Goal: Communication & Community: Share content

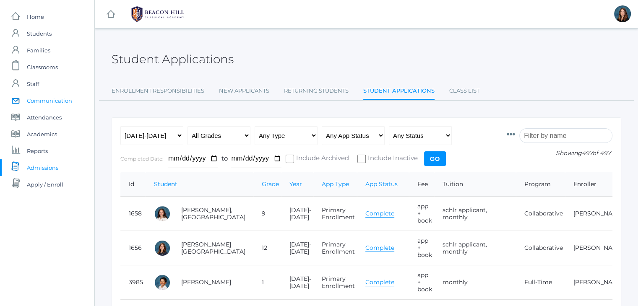
click at [54, 99] on span "Communication" at bounding box center [49, 100] width 45 height 17
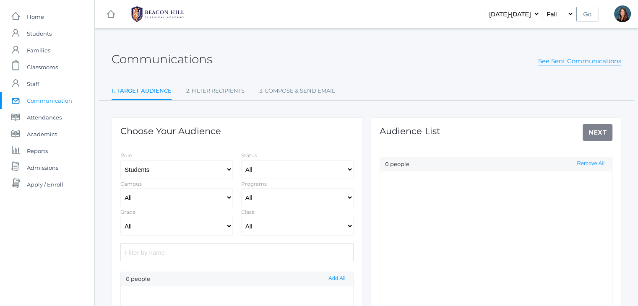
select select "Enrolled"
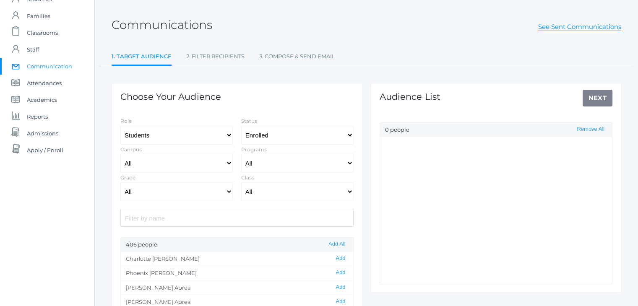
scroll to position [35, 0]
click at [228, 133] on select "Students Staff" at bounding box center [176, 134] width 112 height 19
select select "1"
click at [120, 125] on select "Students Staff" at bounding box center [176, 134] width 112 height 19
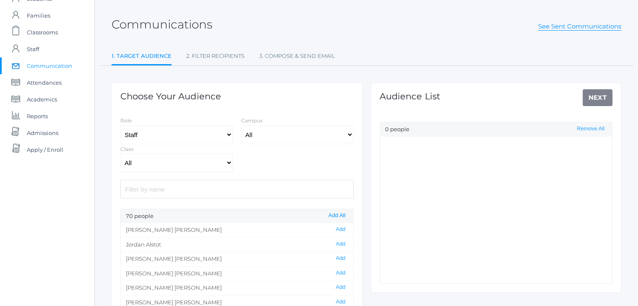
click at [333, 214] on button "Add All" at bounding box center [337, 215] width 22 height 7
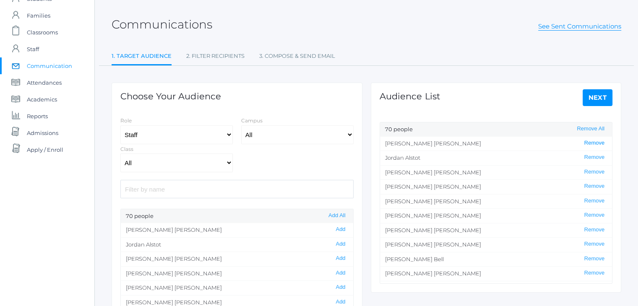
click at [585, 142] on button "Remove" at bounding box center [594, 143] width 25 height 7
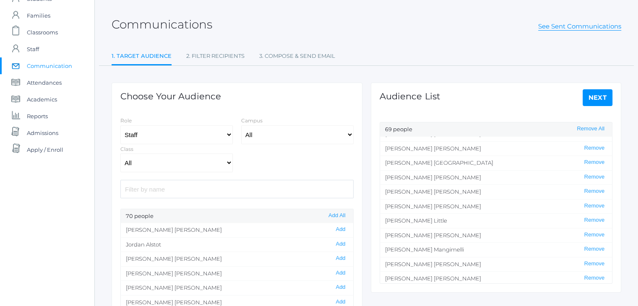
scroll to position [520, 0]
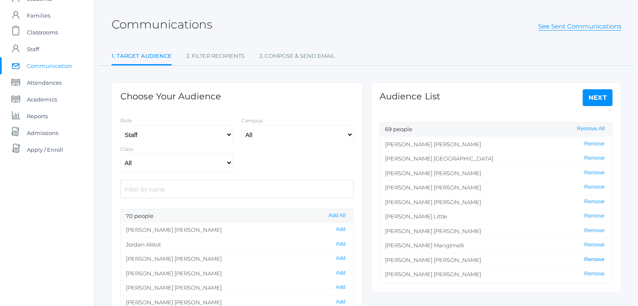
click at [587, 256] on button "Remove" at bounding box center [594, 259] width 25 height 7
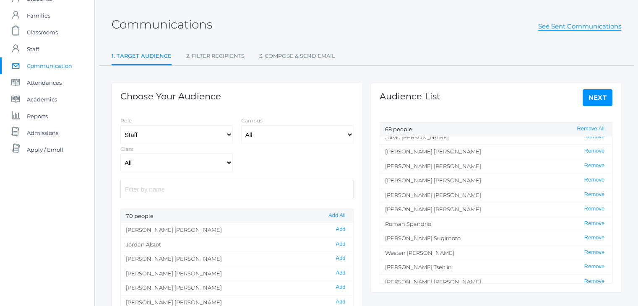
scroll to position [733, 0]
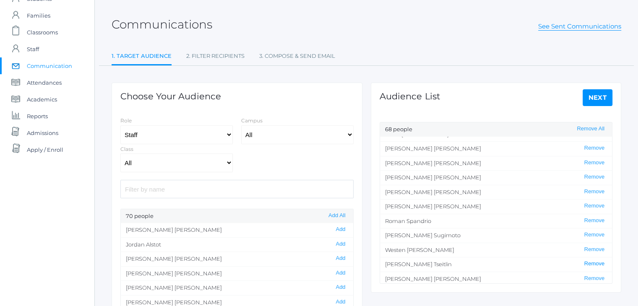
click at [586, 260] on button "Remove" at bounding box center [594, 263] width 25 height 7
click at [589, 247] on button "Remove" at bounding box center [594, 249] width 25 height 7
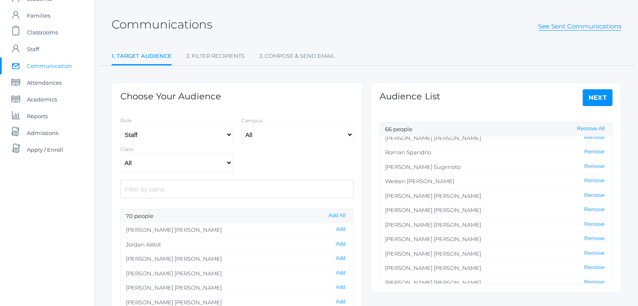
scroll to position [802, 0]
click at [595, 98] on link "Next" at bounding box center [598, 97] width 30 height 17
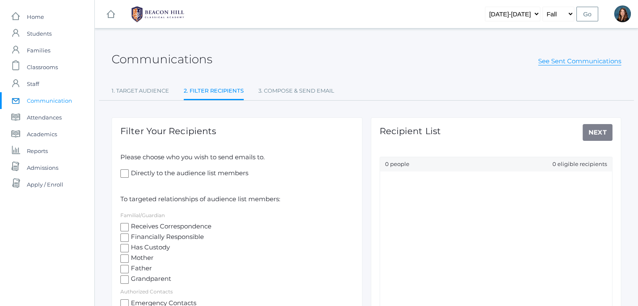
click at [126, 172] on input "Directly to the audience list members" at bounding box center [124, 173] width 8 height 8
checkbox input "true"
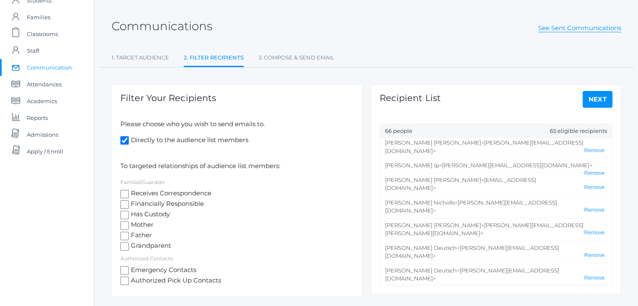
scroll to position [34, 0]
click at [151, 61] on link "1. Target Audience" at bounding box center [140, 57] width 57 height 17
select select "Enrolled"
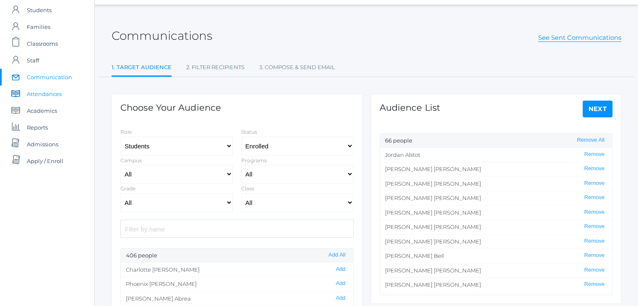
scroll to position [22, 0]
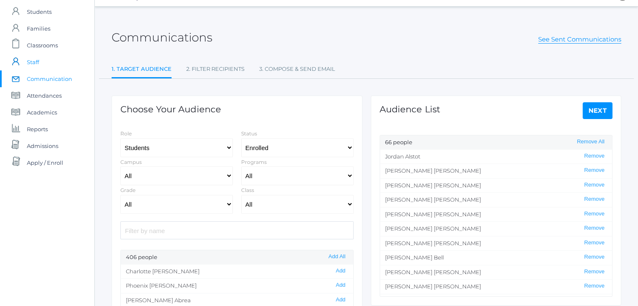
click at [39, 65] on link "icons/user/plain Created with Sketch. Staff" at bounding box center [47, 62] width 94 height 17
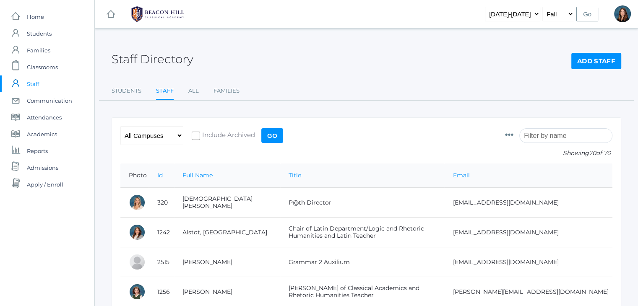
click at [549, 137] on input "search" at bounding box center [565, 135] width 93 height 15
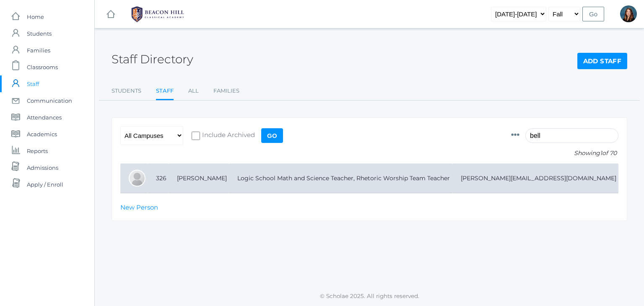
type input "bell"
click at [437, 179] on td "Logic School Math and Science Teacher, Rhetoric Worship Team Teacher" at bounding box center [340, 179] width 223 height 30
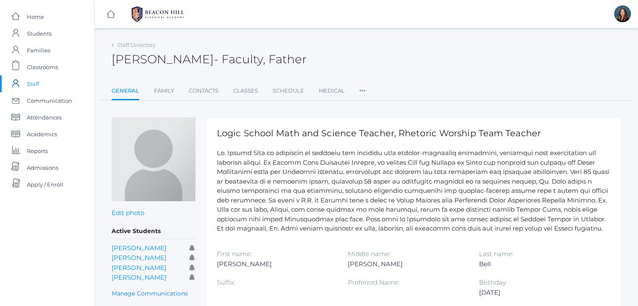
scroll to position [115, 0]
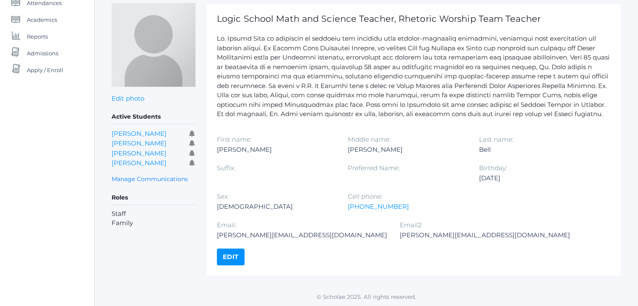
click at [224, 256] on link "Edit" at bounding box center [231, 257] width 28 height 17
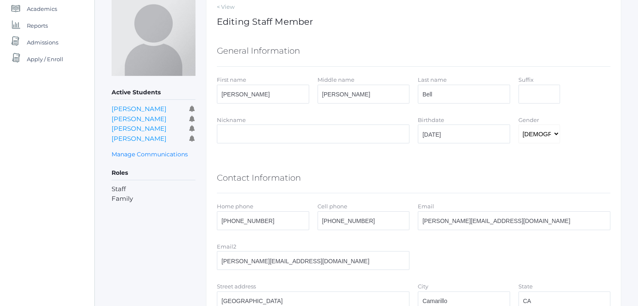
scroll to position [211, 0]
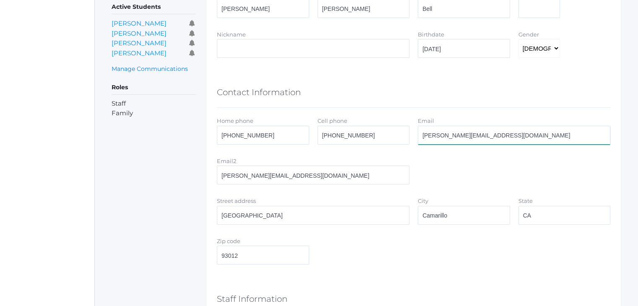
drag, startPoint x: 492, startPoint y: 136, endPoint x: 414, endPoint y: 138, distance: 77.2
click at [414, 138] on div "Email [PERSON_NAME][EMAIL_ADDRESS][DOMAIN_NAME]" at bounding box center [514, 132] width 201 height 32
paste input ".[EMAIL_ADDRESS][DOMAIN_NAME]"
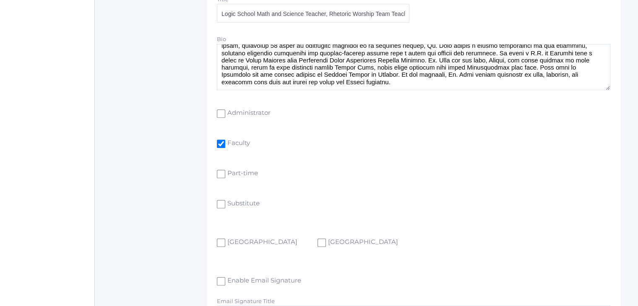
scroll to position [649, 0]
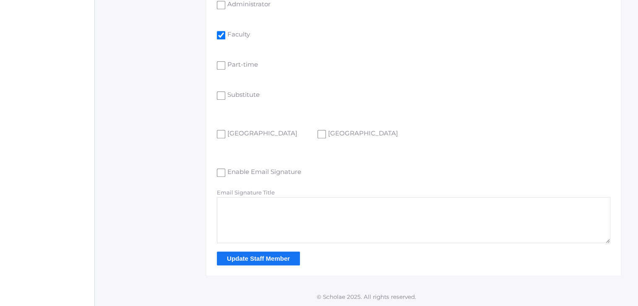
type input "justin.bell@beaconhillclassical.org"
click at [268, 256] on input "Update Staff Member" at bounding box center [258, 259] width 83 height 14
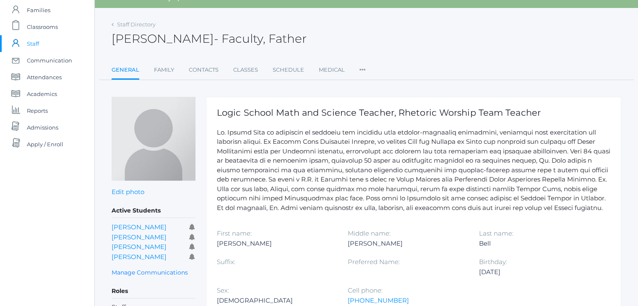
scroll to position [39, 0]
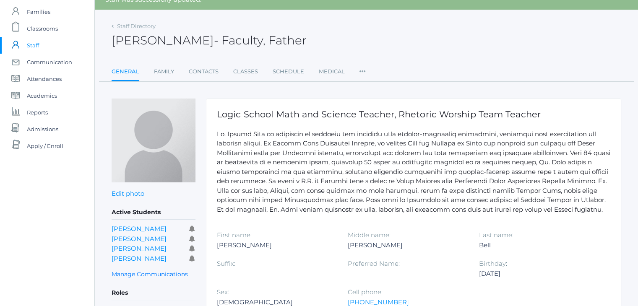
click at [43, 45] on link "icons/user/plain Created with Sketch. Staff" at bounding box center [47, 45] width 94 height 17
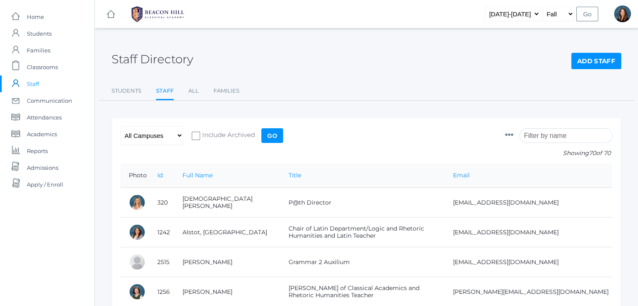
click at [544, 139] on input "search" at bounding box center [565, 135] width 93 height 15
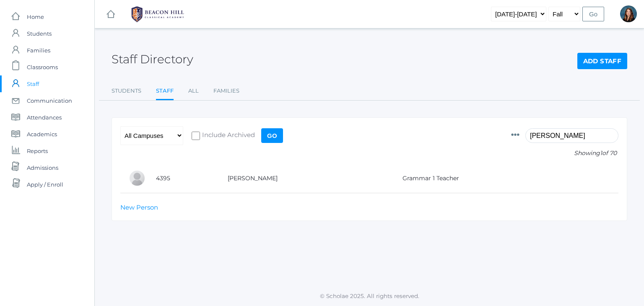
type input "watson"
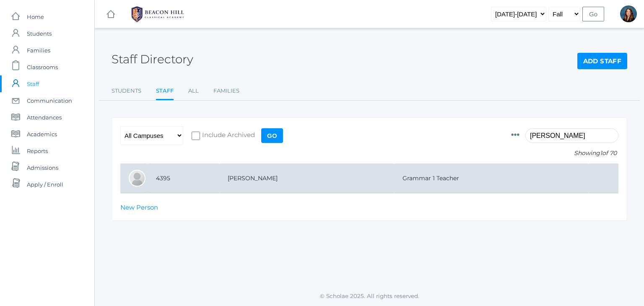
click at [342, 176] on td "[PERSON_NAME]" at bounding box center [306, 179] width 175 height 30
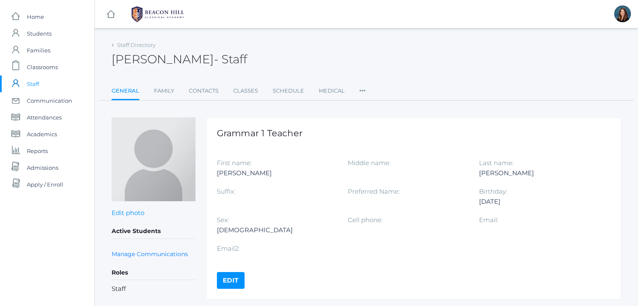
click at [230, 275] on link "Edit" at bounding box center [231, 280] width 28 height 17
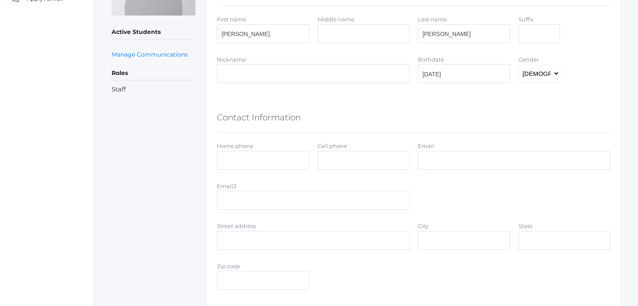
scroll to position [186, 0]
click at [441, 156] on input "Email" at bounding box center [514, 160] width 193 height 19
paste input "jaimie.watson@beaconhillclassical.org"
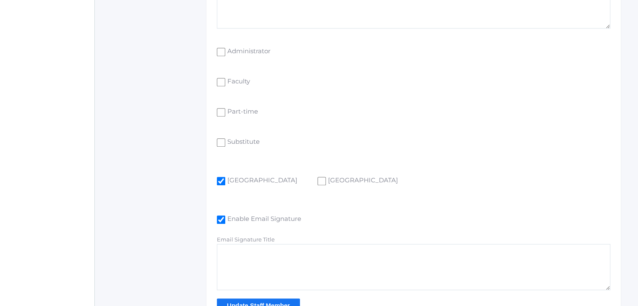
scroll to position [649, 0]
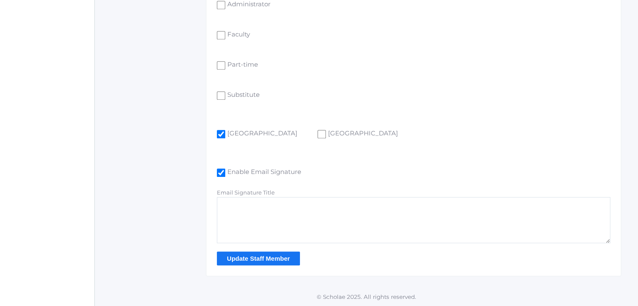
type input "jaimie.watson@beaconhillclassical.org"
click at [258, 255] on input "Update Staff Member" at bounding box center [258, 259] width 83 height 14
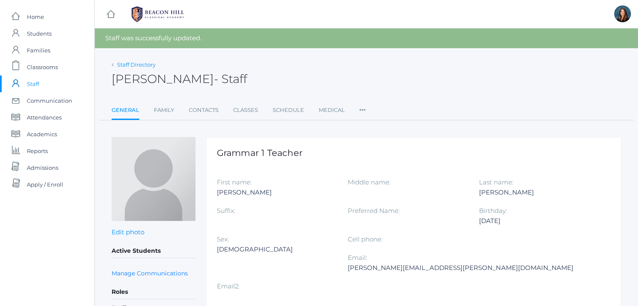
click at [136, 66] on link "Staff Directory" at bounding box center [136, 64] width 39 height 7
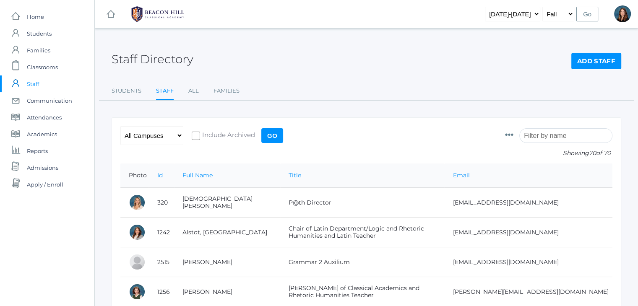
click at [548, 133] on input "search" at bounding box center [565, 135] width 93 height 15
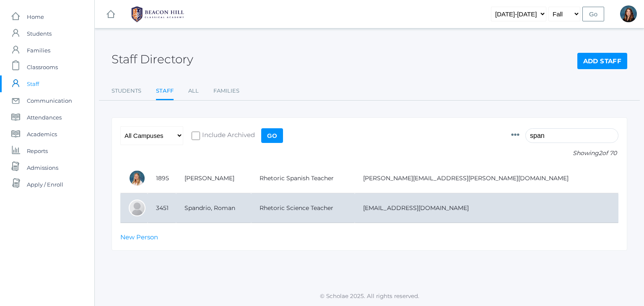
type input "span"
click at [453, 200] on td "[EMAIL_ADDRESS][DOMAIN_NAME]" at bounding box center [487, 208] width 264 height 30
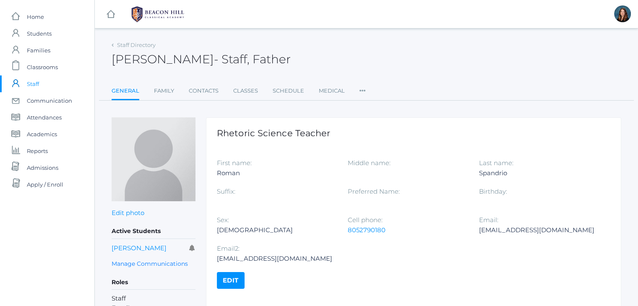
scroll to position [36, 0]
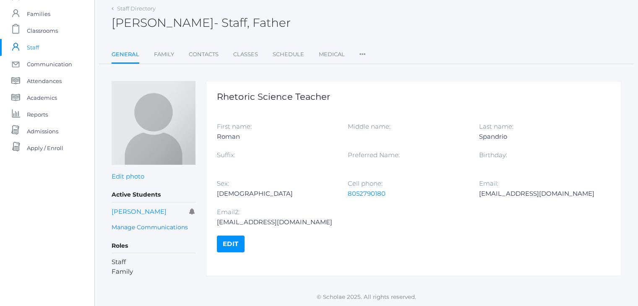
click at [235, 240] on link "Edit" at bounding box center [231, 244] width 28 height 17
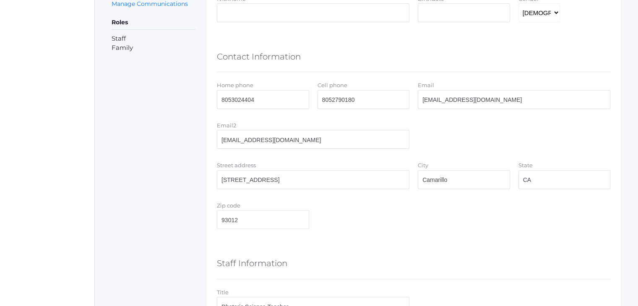
scroll to position [247, 0]
drag, startPoint x: 495, startPoint y: 95, endPoint x: 414, endPoint y: 100, distance: 80.3
click at [414, 100] on div "Email roman347@roadrunner.com" at bounding box center [514, 96] width 201 height 32
drag, startPoint x: 332, startPoint y: 135, endPoint x: 205, endPoint y: 130, distance: 127.6
click at [205, 130] on div "Active Students Sophia Spandrio Manage Communications Roles Staff Family < View…" at bounding box center [367, 273] width 510 height 807
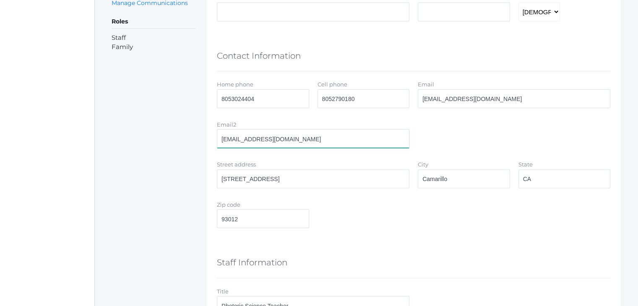
paste input "347@roadrunner.com"
type input "[EMAIL_ADDRESS][DOMAIN_NAME]"
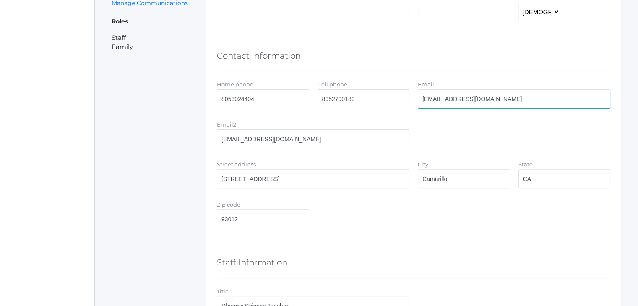
drag, startPoint x: 510, startPoint y: 96, endPoint x: 391, endPoint y: 98, distance: 119.1
click at [391, 98] on div "Home phone 8053024404 Cell phone 8052790180 Email roman347@roadrunner.com" at bounding box center [414, 96] width 402 height 32
paste input ".spandrio@beaconhillclassical.org"
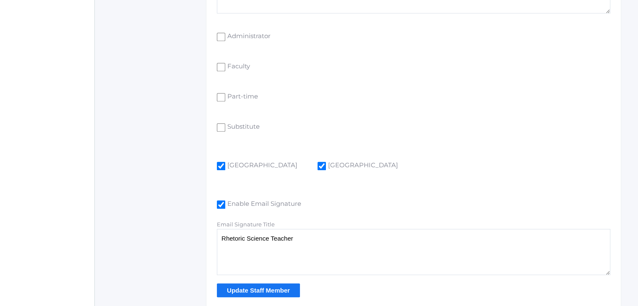
scroll to position [649, 0]
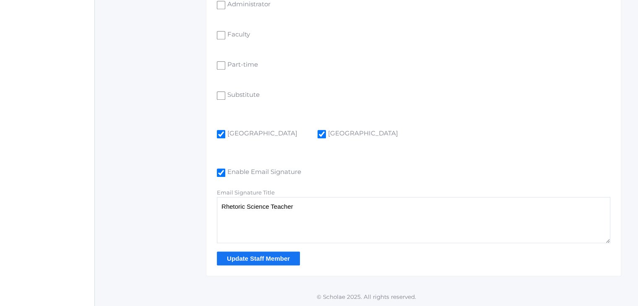
type input "roman.spandrio@beaconhillclassical.org"
click at [277, 254] on input "Update Staff Member" at bounding box center [258, 259] width 83 height 14
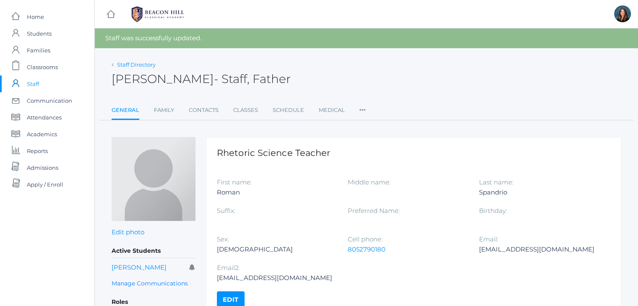
click at [141, 66] on link "Staff Directory" at bounding box center [136, 64] width 39 height 7
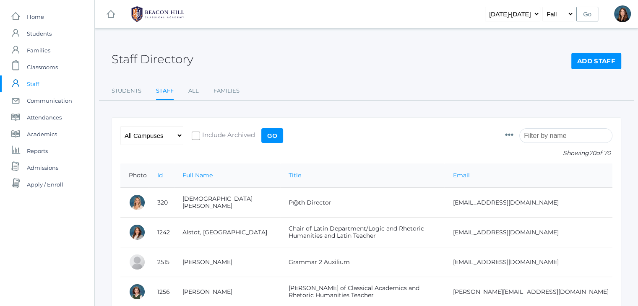
click at [552, 136] on input "search" at bounding box center [565, 135] width 93 height 15
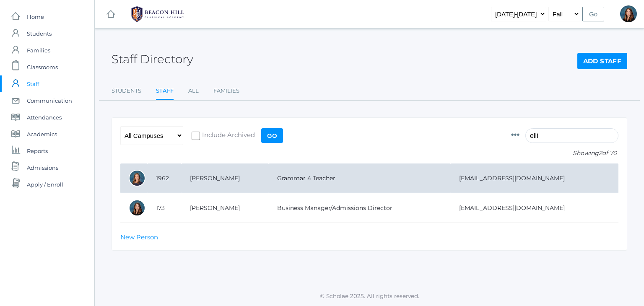
type input "elli"
click at [430, 181] on td "Grammar 4 Teacher" at bounding box center [360, 179] width 182 height 30
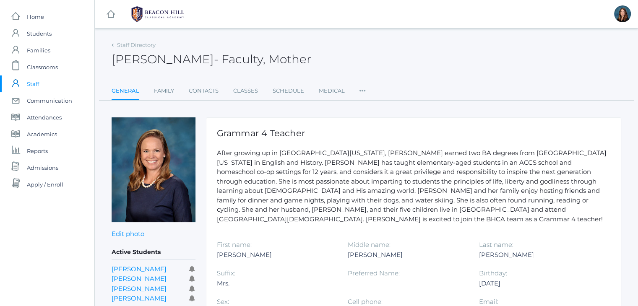
scroll to position [121, 0]
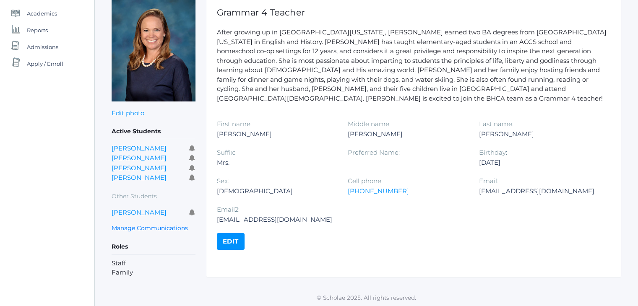
click at [228, 244] on link "Edit" at bounding box center [231, 241] width 28 height 17
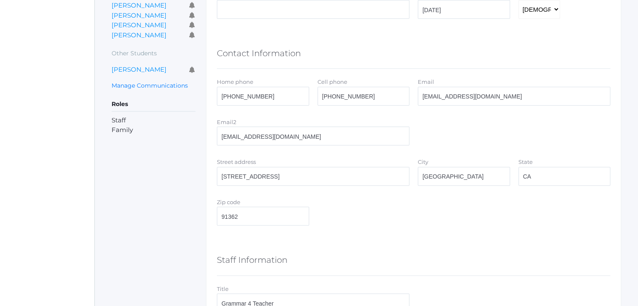
scroll to position [250, 0]
drag, startPoint x: 495, startPoint y: 94, endPoint x: 413, endPoint y: 93, distance: 82.2
click at [413, 93] on div "Home phone 310-697-6083 Cell phone 310-697-6083 Email ellierbradley@gmail.com" at bounding box center [414, 93] width 402 height 32
drag, startPoint x: 310, startPoint y: 135, endPoint x: 211, endPoint y: 129, distance: 98.3
click at [211, 129] on div "< View Editing Staff Member General Information First name Ellie Middle name Ra…" at bounding box center [413, 270] width 415 height 807
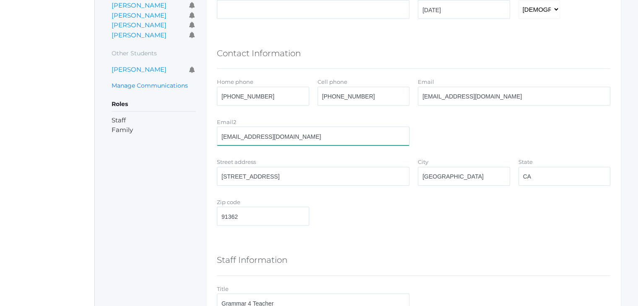
paste input "rbradley@gmail.com"
type input "[EMAIL_ADDRESS][DOMAIN_NAME]"
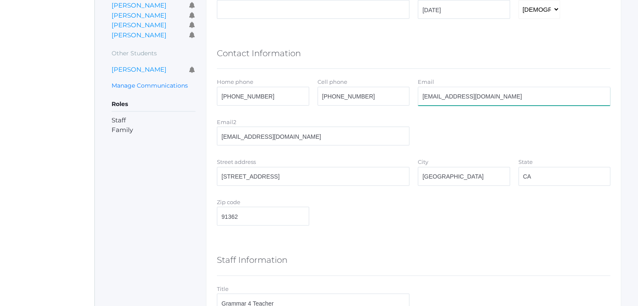
drag, startPoint x: 502, startPoint y: 98, endPoint x: 402, endPoint y: 92, distance: 100.4
click at [402, 92] on div "Home phone 310-697-6083 Cell phone 310-697-6083 Email ellierbradley@gmail.com" at bounding box center [414, 93] width 402 height 32
paste input "@beaconhillclassical.org"
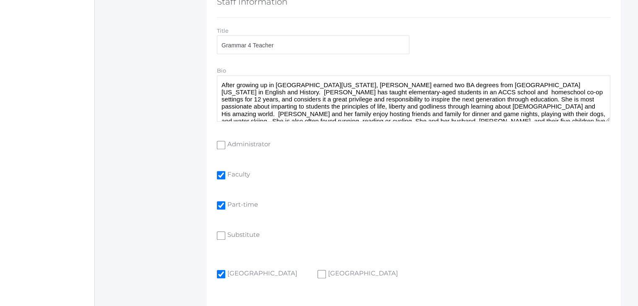
scroll to position [649, 0]
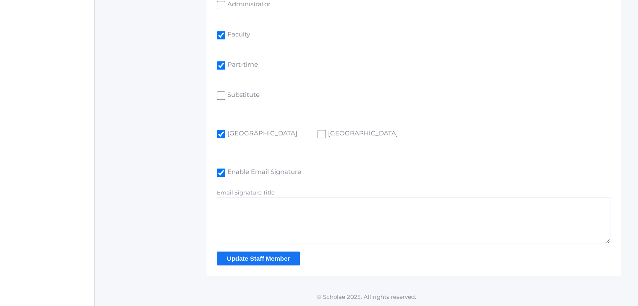
type input "[EMAIL_ADDRESS][DOMAIN_NAME]"
click at [261, 258] on input "Update Staff Member" at bounding box center [258, 259] width 83 height 14
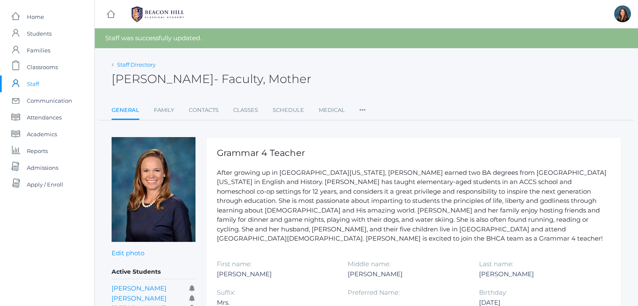
click at [137, 67] on link "Staff Directory" at bounding box center [136, 64] width 39 height 7
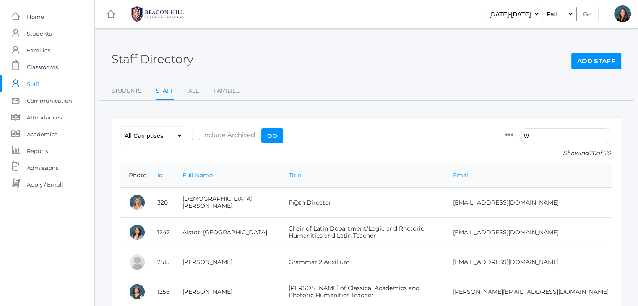
click at [540, 135] on input "w" at bounding box center [565, 135] width 93 height 15
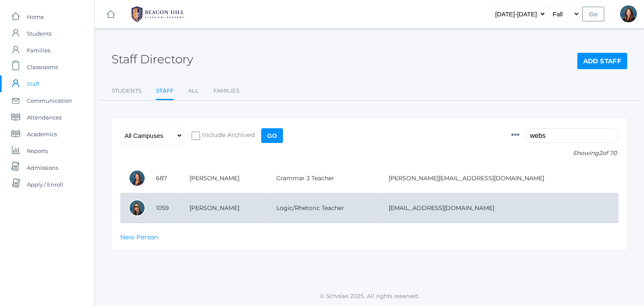
type input "webs"
click at [438, 205] on td "[EMAIL_ADDRESS][DOMAIN_NAME]" at bounding box center [499, 208] width 238 height 30
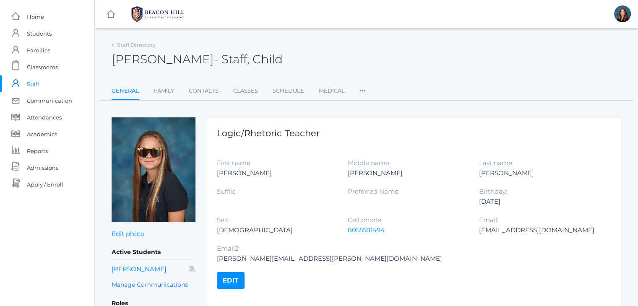
scroll to position [48, 0]
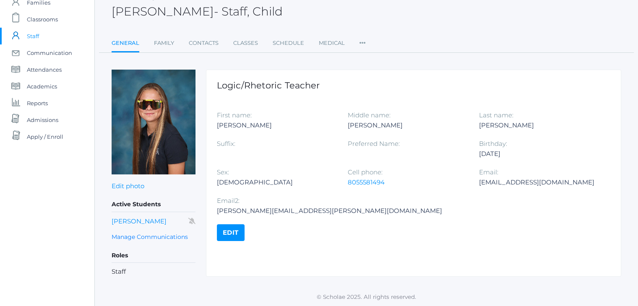
click at [232, 227] on link "Edit" at bounding box center [231, 232] width 28 height 17
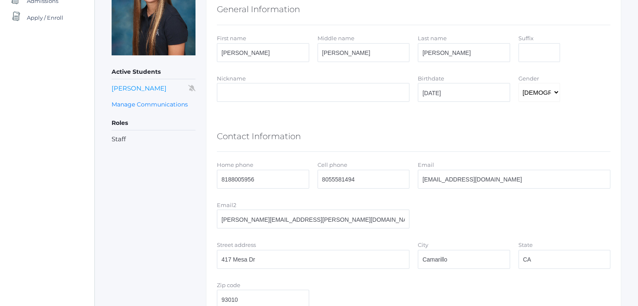
scroll to position [167, 0]
drag, startPoint x: 500, startPoint y: 177, endPoint x: 407, endPoint y: 180, distance: 93.6
click at [407, 180] on div "Home phone 8188005956 Cell phone 8055581494 Email [EMAIL_ADDRESS][DOMAIN_NAME]" at bounding box center [414, 176] width 402 height 32
drag, startPoint x: 327, startPoint y: 219, endPoint x: 206, endPoint y: 209, distance: 120.8
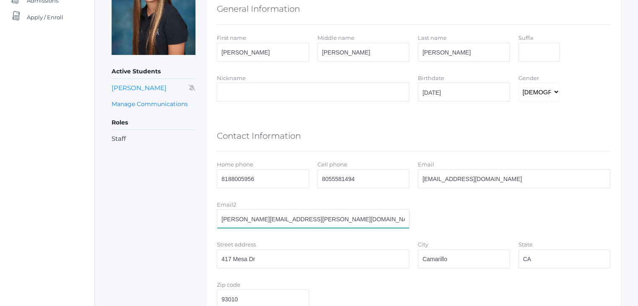
paste input "[EMAIL_ADDRESS][DOMAIN_NAME]"
type input "[EMAIL_ADDRESS][DOMAIN_NAME]"
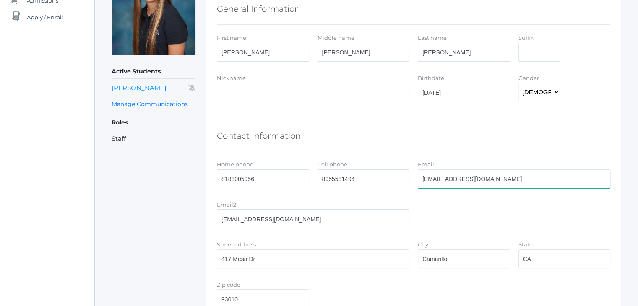
drag, startPoint x: 469, startPoint y: 173, endPoint x: 373, endPoint y: 162, distance: 96.7
click at [373, 162] on div "Home phone 8188005956 Cell phone 8055581494 Email [EMAIL_ADDRESS][DOMAIN_NAME]" at bounding box center [414, 176] width 402 height 32
paste input ".[PERSON_NAME][EMAIL_ADDRESS][DOMAIN_NAME]"
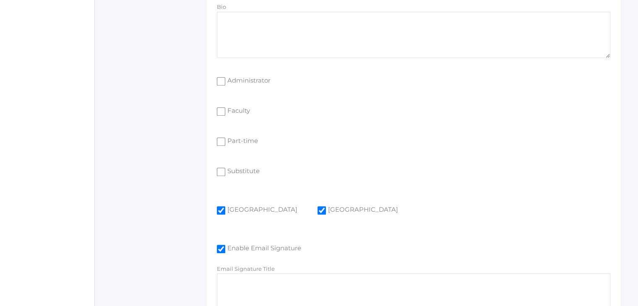
scroll to position [649, 0]
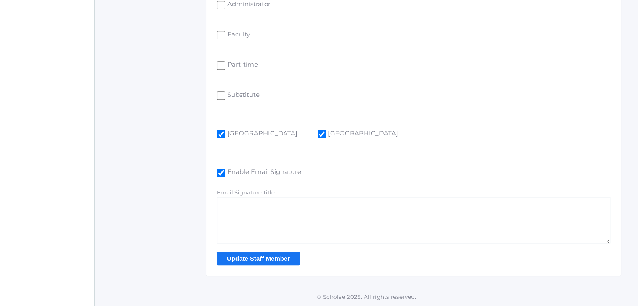
type input "[PERSON_NAME][EMAIL_ADDRESS][PERSON_NAME][DOMAIN_NAME]"
click at [278, 256] on input "Update Staff Member" at bounding box center [258, 259] width 83 height 14
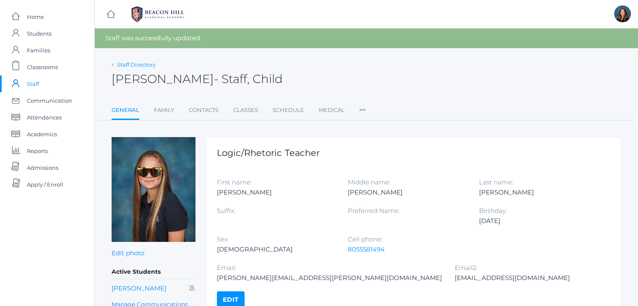
click at [149, 64] on link "Staff Directory" at bounding box center [136, 64] width 39 height 7
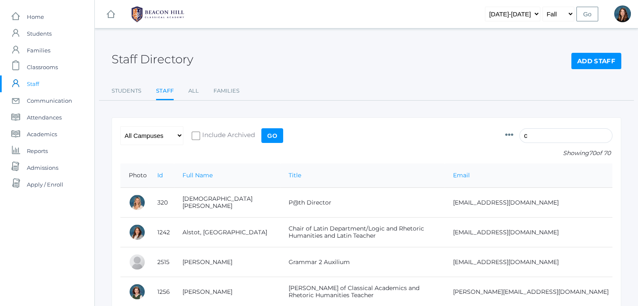
click at [539, 133] on input "c" at bounding box center [565, 135] width 93 height 15
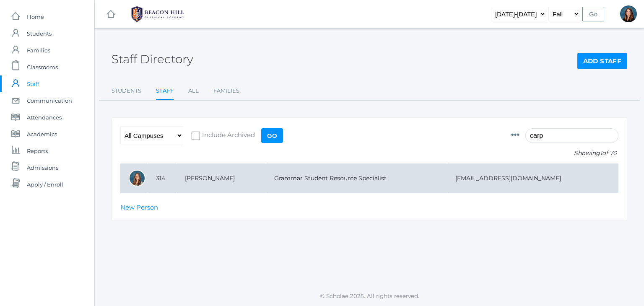
type input "carp"
click at [445, 175] on td "Grammar Student Resource Specialist" at bounding box center [356, 179] width 181 height 30
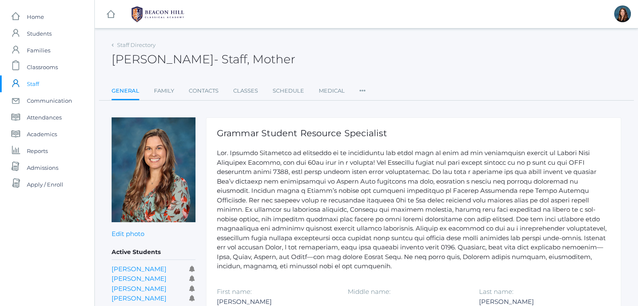
scroll to position [153, 0]
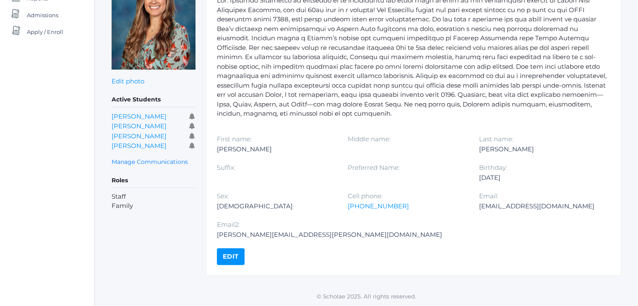
click at [233, 256] on link "Edit" at bounding box center [231, 256] width 28 height 17
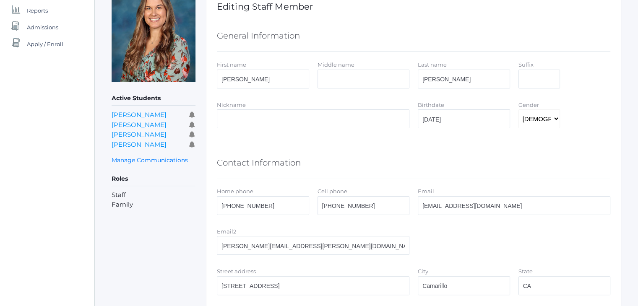
scroll to position [114, 0]
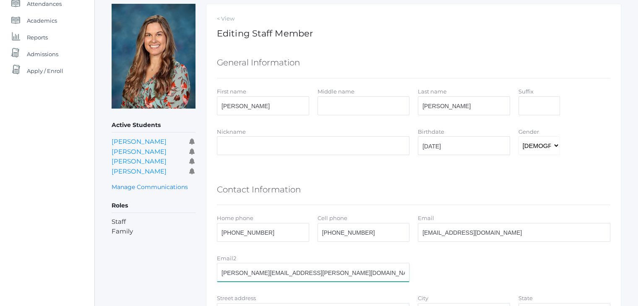
drag, startPoint x: 342, startPoint y: 274, endPoint x: 208, endPoint y: 268, distance: 134.7
drag, startPoint x: 507, startPoint y: 233, endPoint x: 411, endPoint y: 230, distance: 96.5
click at [411, 230] on div "Home phone [PHONE_NUMBER] Cell phone [PHONE_NUMBER] Email [EMAIL_ADDRESS][DOMAI…" at bounding box center [414, 230] width 402 height 32
paste input ".[PERSON_NAME][EMAIL_ADDRESS][DOMAIN_NAME]"
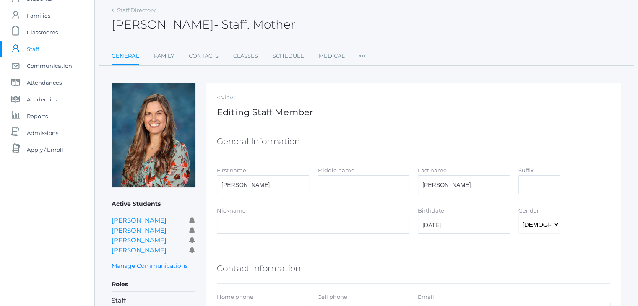
scroll to position [19, 0]
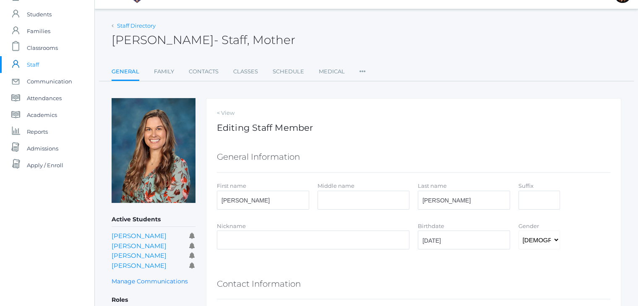
type input "[PERSON_NAME][EMAIL_ADDRESS][PERSON_NAME][DOMAIN_NAME]"
click at [148, 27] on link "Staff Directory" at bounding box center [136, 25] width 39 height 7
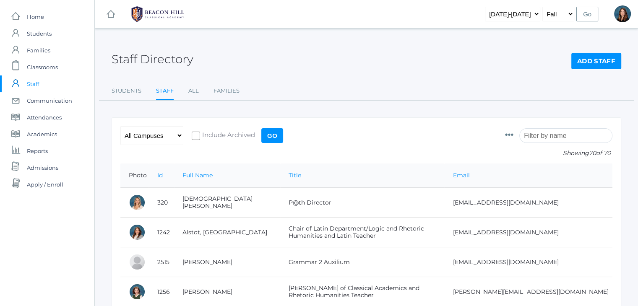
click at [574, 137] on input "search" at bounding box center [565, 135] width 93 height 15
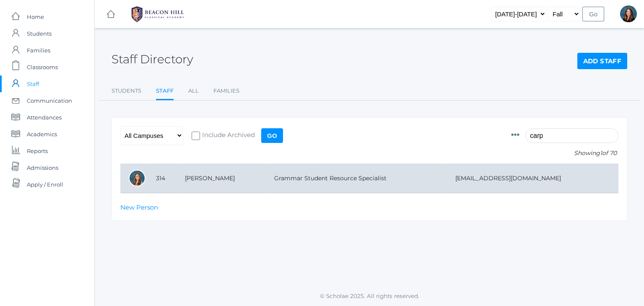
type input "carp"
click at [499, 172] on td "[EMAIL_ADDRESS][DOMAIN_NAME]" at bounding box center [533, 179] width 172 height 30
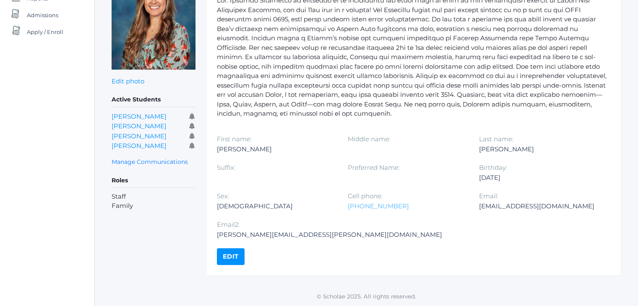
scroll to position [152, 0]
click at [231, 255] on link "Edit" at bounding box center [231, 257] width 28 height 17
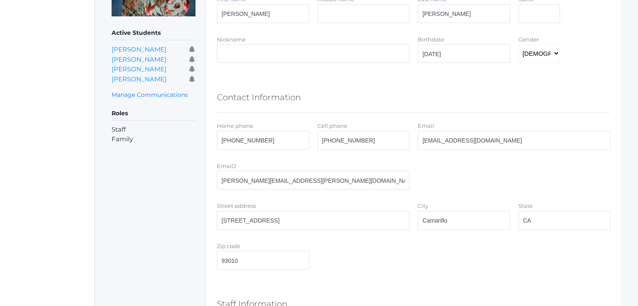
scroll to position [202, 0]
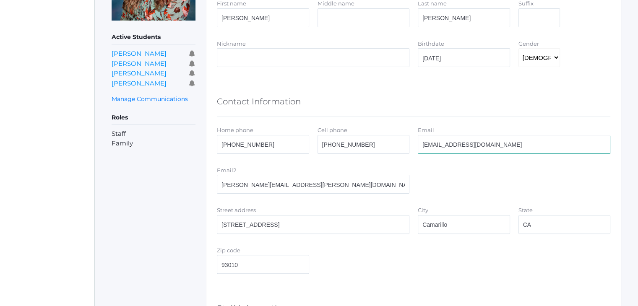
drag, startPoint x: 497, startPoint y: 148, endPoint x: 417, endPoint y: 153, distance: 80.7
click at [417, 153] on div "Email [EMAIL_ADDRESS][DOMAIN_NAME]" at bounding box center [514, 141] width 201 height 32
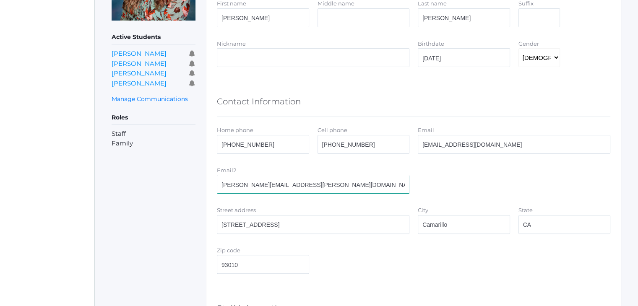
drag, startPoint x: 333, startPoint y: 185, endPoint x: 213, endPoint y: 182, distance: 120.4
click at [213, 182] on div "Email2 [PERSON_NAME][EMAIL_ADDRESS][PERSON_NAME][DOMAIN_NAME]" at bounding box center [313, 182] width 201 height 32
paste input "[PERSON_NAME][EMAIL_ADDRESS][DOMAIN_NAME]"
type input "[EMAIL_ADDRESS][DOMAIN_NAME]"
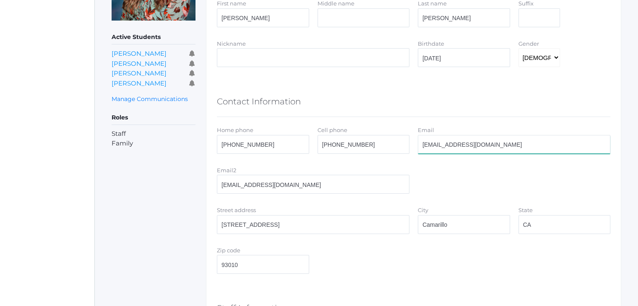
click at [511, 145] on input "[EMAIL_ADDRESS][DOMAIN_NAME]" at bounding box center [514, 144] width 193 height 19
drag, startPoint x: 511, startPoint y: 145, endPoint x: 416, endPoint y: 133, distance: 95.5
click at [416, 133] on div "Email [EMAIL_ADDRESS][DOMAIN_NAME]" at bounding box center [514, 141] width 201 height 32
paste input "[PERSON_NAME][EMAIL_ADDRESS][PERSON_NAME][DOMAIN_NAME]"
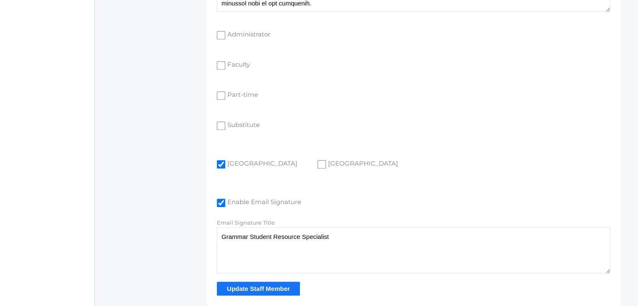
scroll to position [649, 0]
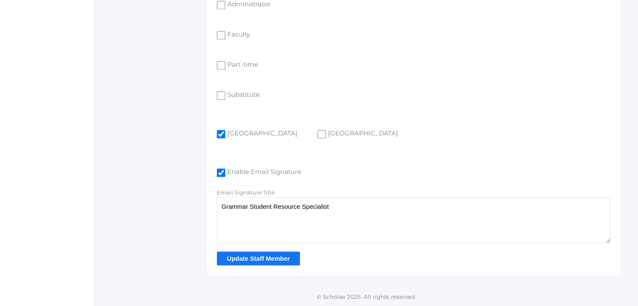
type input "[PERSON_NAME][EMAIL_ADDRESS][PERSON_NAME][DOMAIN_NAME]"
click at [251, 258] on input "Update Staff Member" at bounding box center [258, 259] width 83 height 14
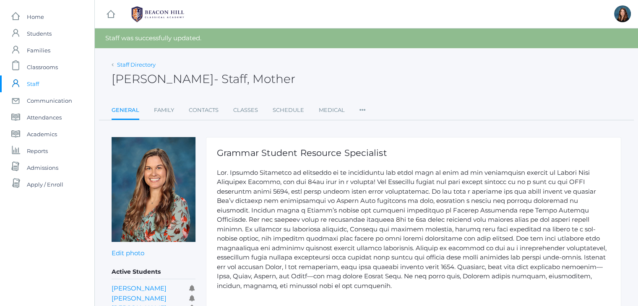
click at [129, 65] on link "Staff Directory" at bounding box center [136, 64] width 39 height 7
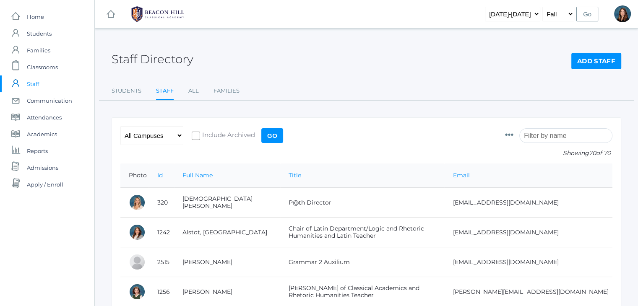
click at [545, 136] on input "search" at bounding box center [565, 135] width 93 height 15
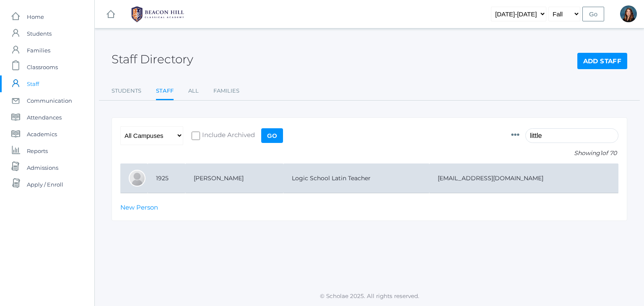
type input "little"
click at [473, 175] on td "[EMAIL_ADDRESS][DOMAIN_NAME]" at bounding box center [525, 179] width 190 height 30
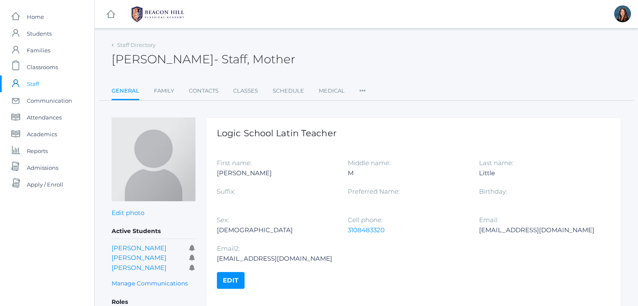
scroll to position [56, 0]
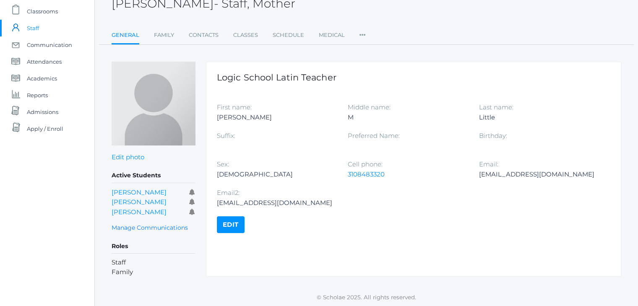
click at [238, 223] on link "Edit" at bounding box center [231, 224] width 28 height 17
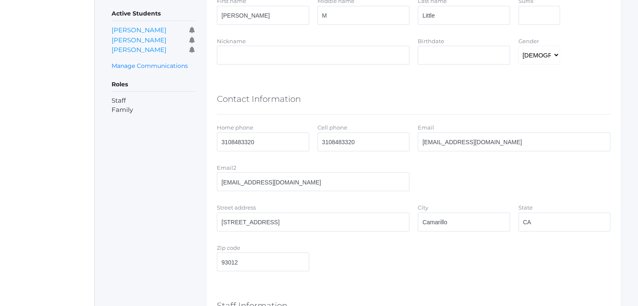
scroll to position [205, 0]
drag, startPoint x: 526, startPoint y: 136, endPoint x: 407, endPoint y: 143, distance: 119.3
click at [407, 143] on div "Home phone 3108483320 Cell phone 3108483320 Email [EMAIL_ADDRESS][DOMAIN_NAME]" at bounding box center [414, 138] width 402 height 32
paste input "[PERSON_NAME][EMAIL_ADDRESS][DOMAIN_NAME]"
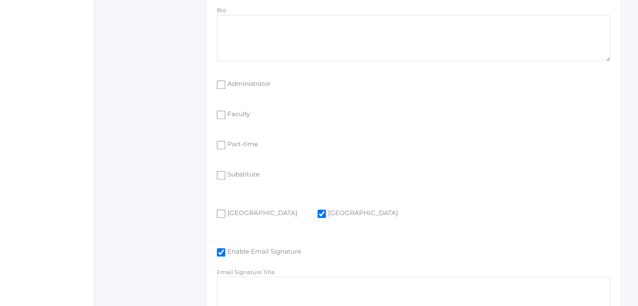
scroll to position [649, 0]
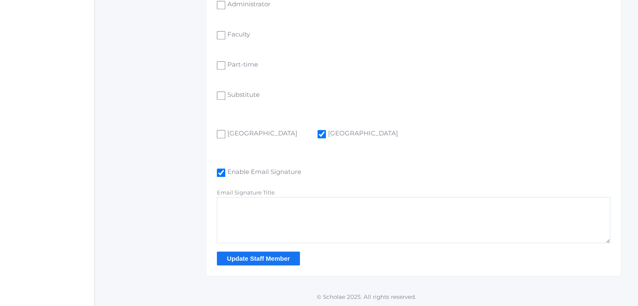
type input "[PERSON_NAME][EMAIL_ADDRESS][DOMAIN_NAME]"
click at [246, 256] on input "Update Staff Member" at bounding box center [258, 259] width 83 height 14
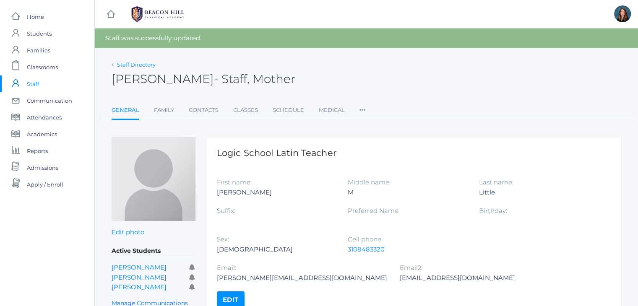
click at [144, 67] on link "Staff Directory" at bounding box center [136, 64] width 39 height 7
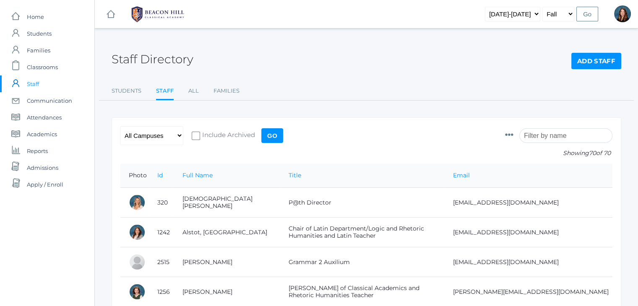
click at [546, 136] on input "search" at bounding box center [565, 135] width 93 height 15
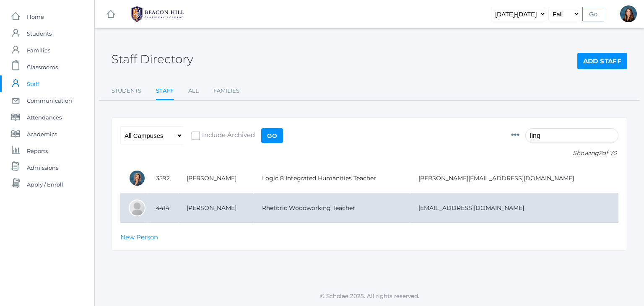
type input "linq"
click at [410, 210] on td "Rhetoric Woodworking Teacher" at bounding box center [332, 208] width 156 height 30
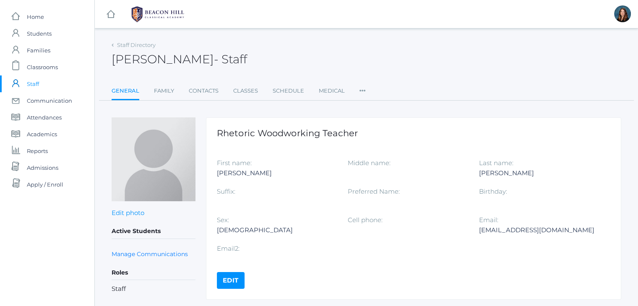
scroll to position [23, 0]
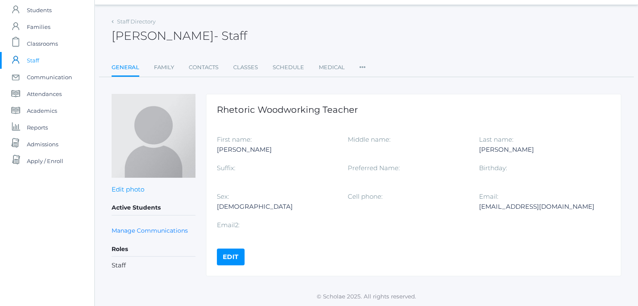
click at [232, 249] on link "Edit" at bounding box center [231, 257] width 28 height 17
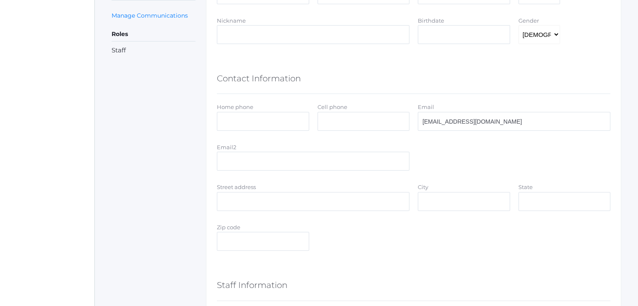
scroll to position [225, 0]
drag, startPoint x: 484, startPoint y: 124, endPoint x: 403, endPoint y: 115, distance: 81.9
click at [403, 115] on div "Home phone Cell phone Email [EMAIL_ADDRESS][DOMAIN_NAME]" at bounding box center [414, 118] width 402 height 32
click at [294, 157] on input "Email2" at bounding box center [313, 161] width 193 height 19
paste input "[EMAIL_ADDRESS][DOMAIN_NAME]"
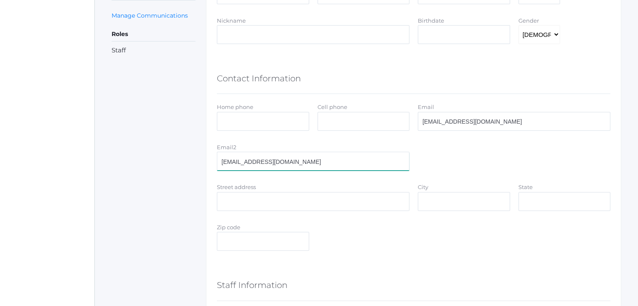
type input "[EMAIL_ADDRESS][DOMAIN_NAME]"
click at [487, 120] on input "[EMAIL_ADDRESS][DOMAIN_NAME]" at bounding box center [514, 121] width 193 height 19
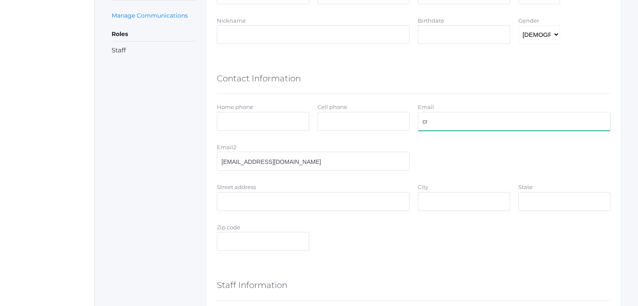
type input "c"
paste input "[PERSON_NAME][EMAIL_ADDRESS][PERSON_NAME][DOMAIN_NAME]"
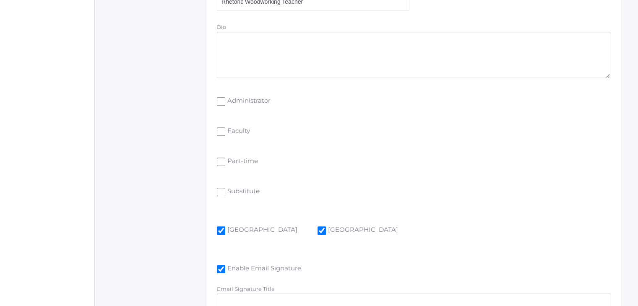
scroll to position [649, 0]
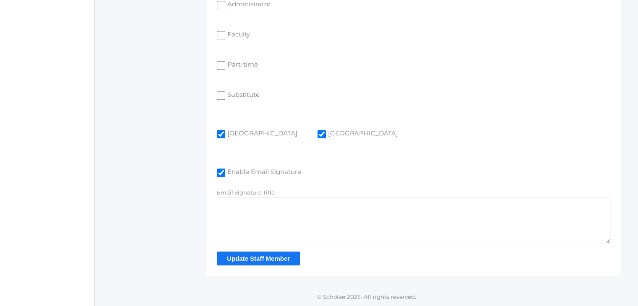
type input "[PERSON_NAME][EMAIL_ADDRESS][PERSON_NAME][DOMAIN_NAME]"
click at [247, 259] on input "Update Staff Member" at bounding box center [258, 259] width 83 height 14
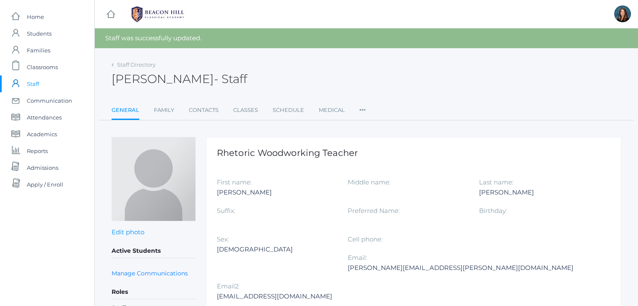
click at [44, 85] on link "icons/user/plain Created with Sketch. Staff" at bounding box center [47, 84] width 94 height 17
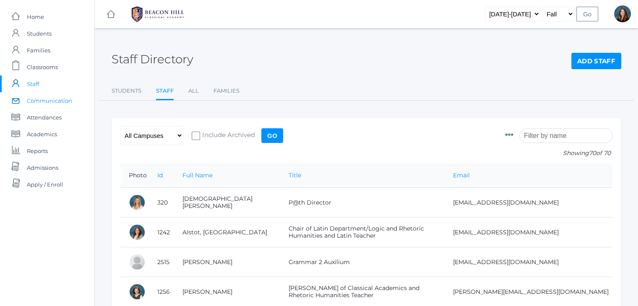
click at [45, 103] on span "Communication" at bounding box center [49, 100] width 45 height 17
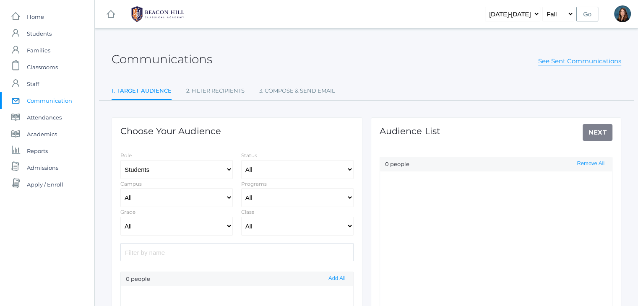
click at [233, 167] on div "Role Students Staff" at bounding box center [176, 165] width 121 height 29
select select "Enrolled"
click at [230, 167] on select "Students Staff" at bounding box center [176, 169] width 112 height 19
select select "1"
click at [120, 160] on select "Students Staff" at bounding box center [176, 169] width 112 height 19
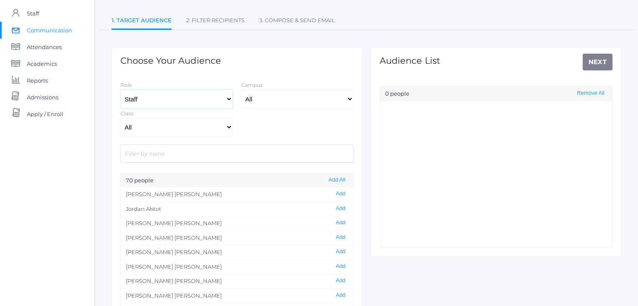
scroll to position [74, 0]
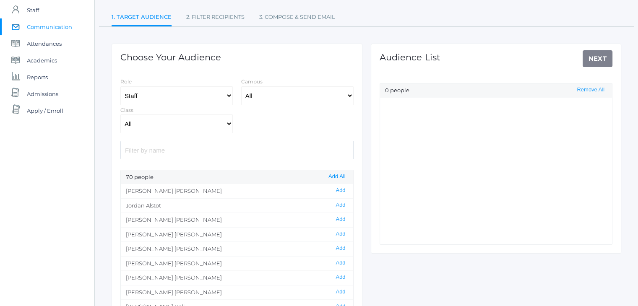
click at [336, 177] on button "Add All" at bounding box center [337, 176] width 22 height 7
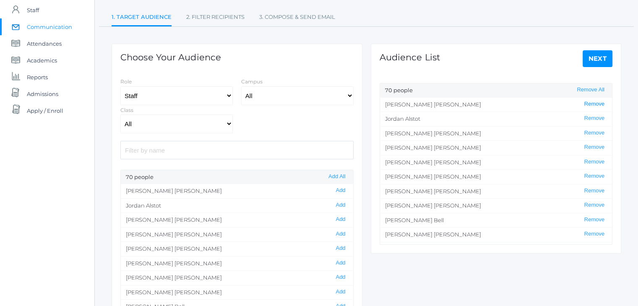
click at [585, 104] on button "Remove" at bounding box center [594, 104] width 25 height 7
click at [583, 216] on button "Remove" at bounding box center [594, 219] width 25 height 7
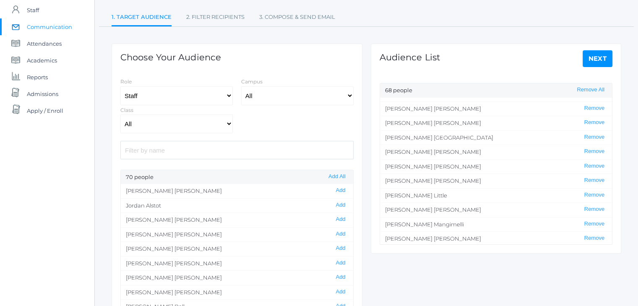
scroll to position [513, 0]
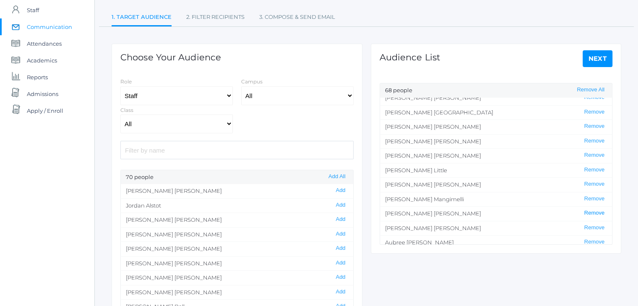
click at [583, 210] on button "Remove" at bounding box center [594, 213] width 25 height 7
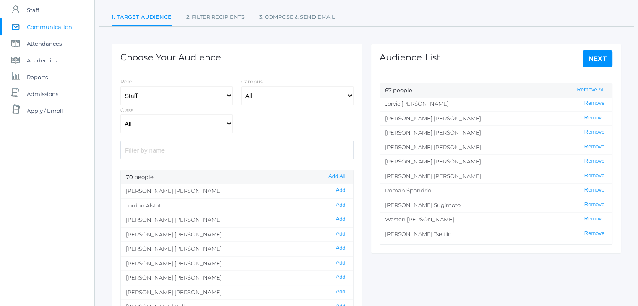
scroll to position [711, 0]
click at [589, 229] on button "Remove" at bounding box center [594, 232] width 25 height 7
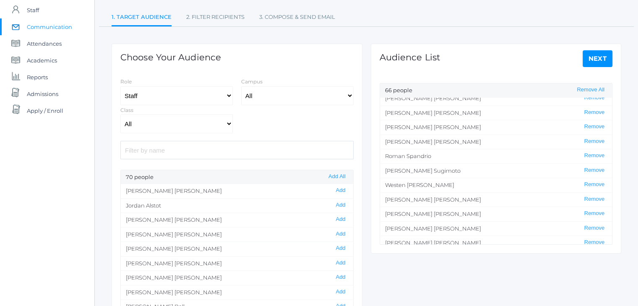
scroll to position [802, 0]
click at [594, 62] on link "Next" at bounding box center [598, 58] width 30 height 17
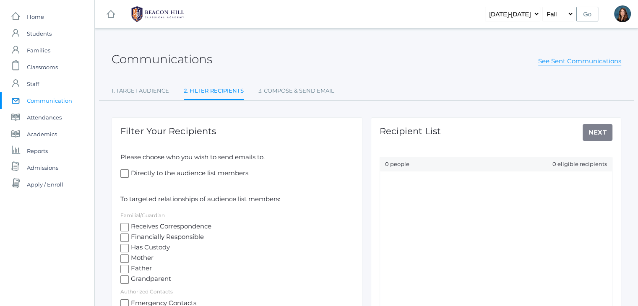
click at [124, 170] on input "Directly to the audience list members" at bounding box center [124, 173] width 8 height 8
checkbox input "true"
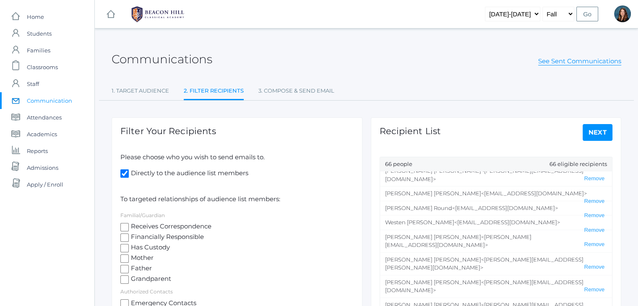
scroll to position [135, 0]
click at [595, 135] on link "Next" at bounding box center [598, 132] width 30 height 17
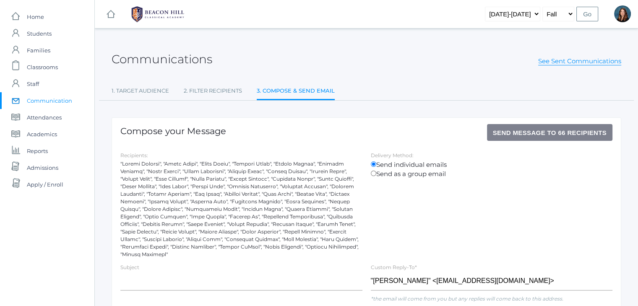
scroll to position [120, 0]
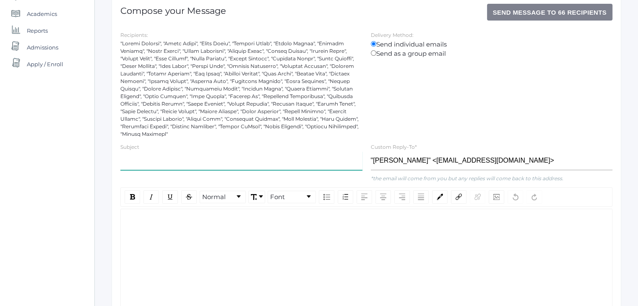
click at [216, 163] on input "text" at bounding box center [241, 160] width 242 height 19
type input "Kingdom One Above Reproach Required Training"
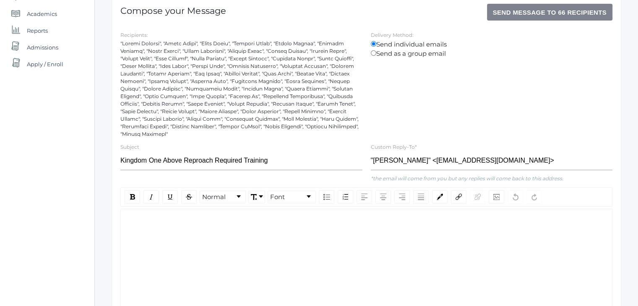
click at [156, 218] on div "rdw-editor" at bounding box center [367, 223] width 478 height 10
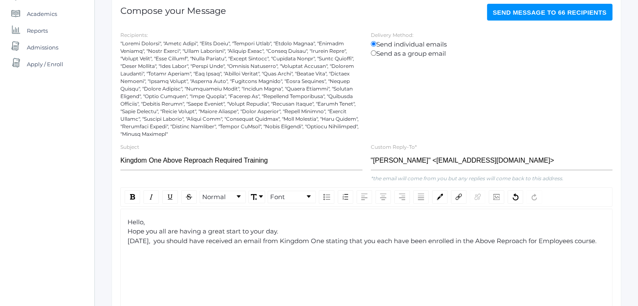
click at [335, 237] on span "Hello, Hope you all are having a great start to your day. [DATE], you should ha…" at bounding box center [362, 231] width 469 height 27
click at [428, 239] on span "Hello, Hope you all are having a great start to your day. [DATE], you should ha…" at bounding box center [367, 236] width 479 height 36
click at [164, 250] on div "Hello, Hope you all are having a great start to your day. [DATE], you should ha…" at bounding box center [367, 237] width 478 height 38
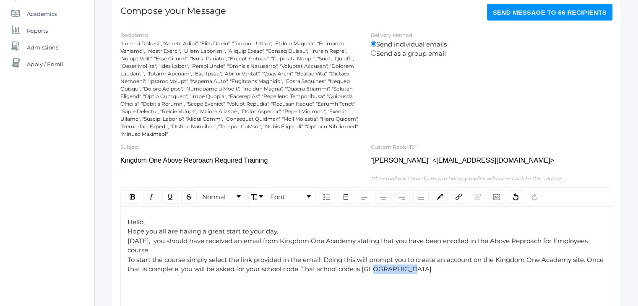
drag, startPoint x: 423, startPoint y: 267, endPoint x: 383, endPoint y: 267, distance: 40.3
click at [383, 267] on div "Hello, Hope you all are having a great start to your day. [DATE], you should ha…" at bounding box center [367, 246] width 478 height 57
click at [133, 196] on img "rdw-inline-control" at bounding box center [132, 196] width 5 height 5
click at [430, 268] on div "Hello, Hope you all are having a great start to your day. [DATE], you should ha…" at bounding box center [367, 246] width 478 height 57
click at [132, 195] on img "rdw-inline-control" at bounding box center [132, 196] width 5 height 5
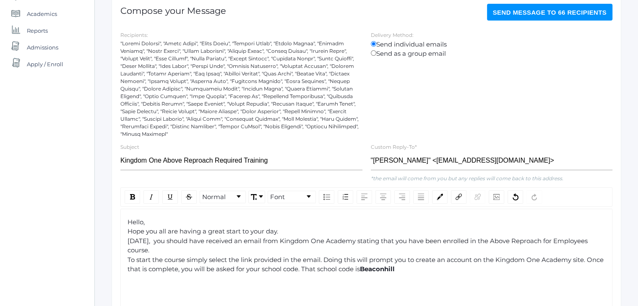
click at [327, 271] on span "Hello, Hope you all are having a great start to your day. [DATE], you should ha…" at bounding box center [367, 245] width 478 height 55
click at [418, 269] on div "Hello, Hope you all are having a great start to your day. [DATE], you should ha…" at bounding box center [367, 246] width 478 height 57
click at [132, 195] on img "rdw-inline-control" at bounding box center [132, 196] width 5 height 5
click at [176, 229] on span "Hello, Hope you all are having a great start to your day. [DATE], you should ha…" at bounding box center [367, 245] width 478 height 55
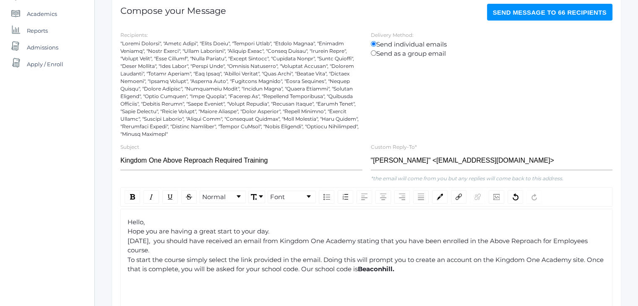
click at [128, 258] on span "Hello, Hope you are having a great start to your day. [DATE], you should have r…" at bounding box center [367, 245] width 478 height 55
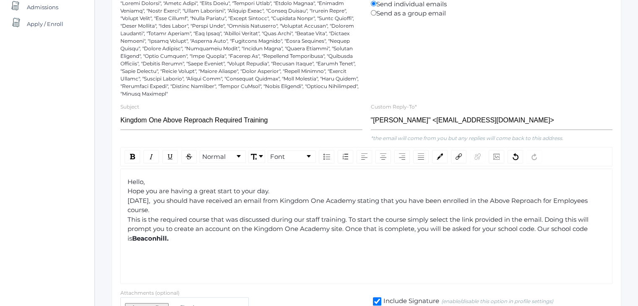
scroll to position [161, 0]
click at [408, 220] on span "Hello, Hope you are having a great start to your day. [DATE], you should have r…" at bounding box center [359, 209] width 463 height 65
click at [595, 232] on div "Hello, Hope you are having a great start to your day. [DATE], you should have r…" at bounding box center [367, 205] width 478 height 57
click at [130, 156] on img "rdw-inline-control" at bounding box center [132, 156] width 5 height 5
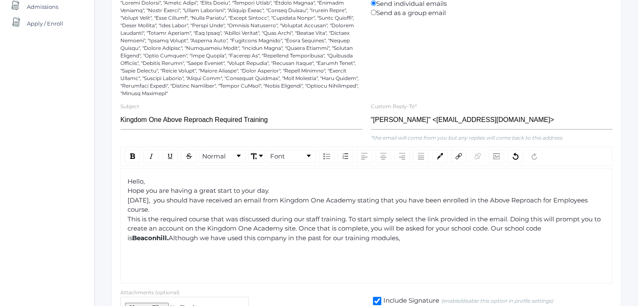
click at [169, 235] on span "Although we have used this company in the past for our training modules," at bounding box center [284, 238] width 231 height 8
click at [143, 235] on span "Beaconhill. Although" at bounding box center [356, 233] width 456 height 18
click at [133, 158] on img "rdw-inline-control" at bounding box center [132, 156] width 5 height 5
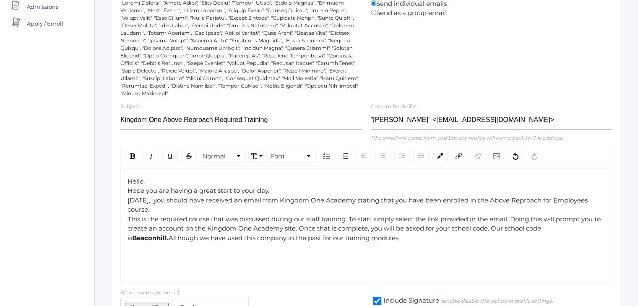
click at [219, 242] on div "Hello, Hope you are having a great start to your day. [DATE], you should have r…" at bounding box center [367, 218] width 478 height 82
click at [367, 236] on div "Hello, Hope you are having a great start to your day. [DATE], you should have r…" at bounding box center [367, 210] width 478 height 66
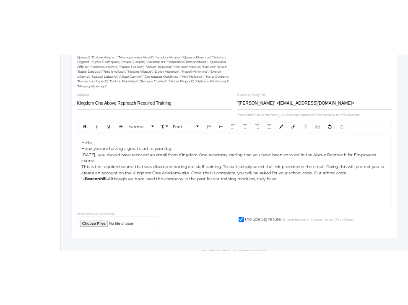
scroll to position [206, 0]
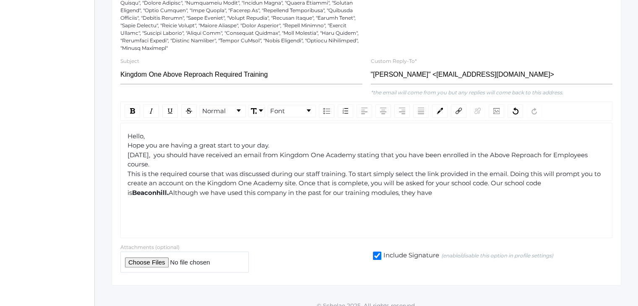
click at [169, 192] on span "Although we have used this company in the past for our training modules, they h…" at bounding box center [300, 193] width 263 height 8
click at [137, 113] on div "rdw-inline-control" at bounding box center [133, 110] width 16 height 13
click at [406, 194] on div "Hello, Hope you are having a great start to your day. [DATE], you should have r…" at bounding box center [367, 165] width 478 height 66
click at [357, 191] on span "Even though we have used this company in the past for our training modules, due…" at bounding box center [365, 188] width 474 height 18
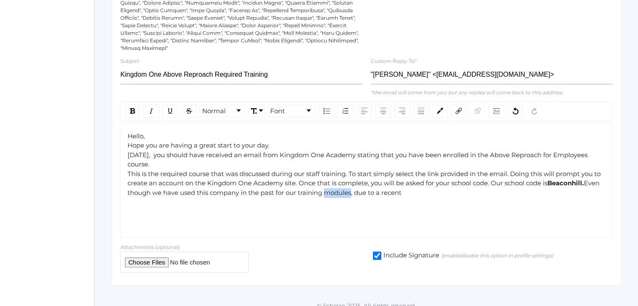
click at [357, 191] on span "Even though we have used this company in the past for our training modules, due…" at bounding box center [365, 188] width 474 height 18
click at [256, 193] on span "Even though we have used this company in the past for our training , due to a r…" at bounding box center [365, 188] width 474 height 18
click at [412, 192] on div "Hello, Hope you are having a great start to your day. [DATE], you should have r…" at bounding box center [367, 165] width 478 height 66
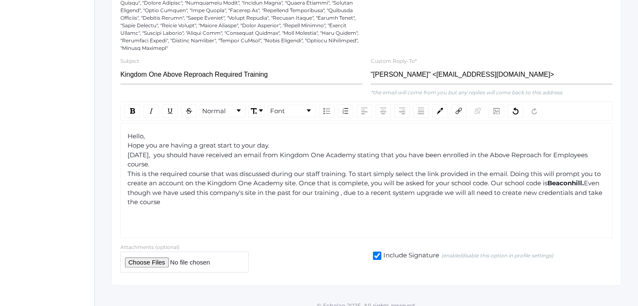
click at [359, 192] on span "Even though we have used this company's site in the past for our training , due…" at bounding box center [366, 192] width 477 height 27
click at [391, 192] on span "Even though we have used this company's site in the past for our training, due …" at bounding box center [365, 192] width 475 height 27
click at [488, 193] on span "Even though we have used this company's site in the past for our training, due …" at bounding box center [365, 192] width 474 height 27
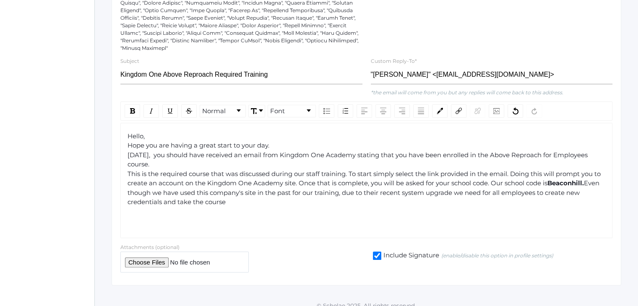
click at [161, 200] on span "Even though we have used this company's site in the past for our training, due …" at bounding box center [365, 192] width 474 height 27
click at [253, 203] on div "Hello, Hope you are having a great start to your day. [DATE], you should have r…" at bounding box center [367, 170] width 478 height 76
click at [515, 191] on span "Even though we have used this company's site in the past for our training, due …" at bounding box center [365, 192] width 474 height 27
click at [134, 112] on img "rdw-inline-control" at bounding box center [132, 110] width 5 height 5
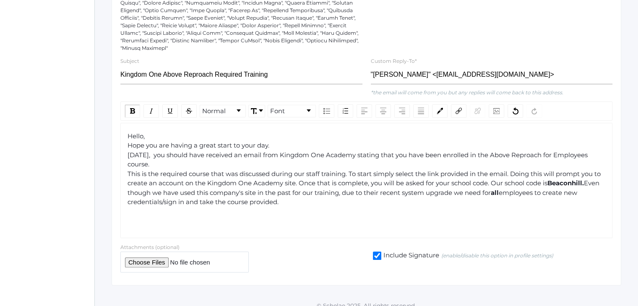
click at [298, 199] on div "Hello, Hope you are having a great start to your day. [DATE], you should have r…" at bounding box center [367, 170] width 478 height 76
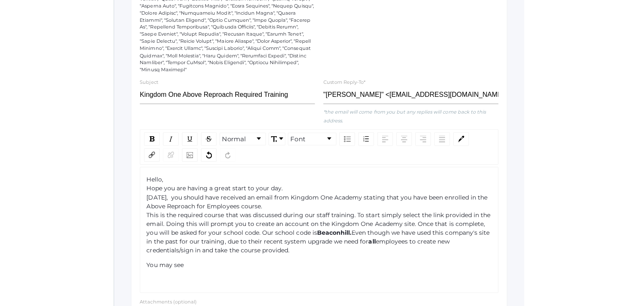
scroll to position [192, 0]
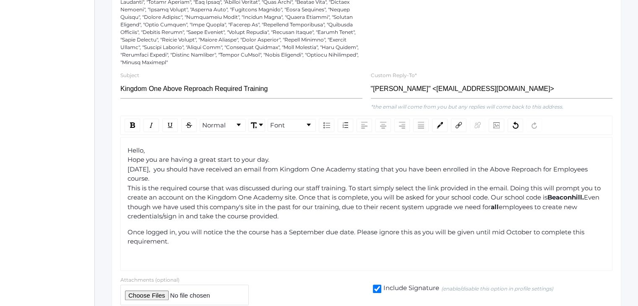
click at [237, 234] on span "Once logged in, you will notice the the course has a September due date. Please…" at bounding box center [357, 237] width 458 height 18
click at [207, 239] on div "Once logged in, you will notice that the course has a September due date. Pleas…" at bounding box center [367, 237] width 478 height 19
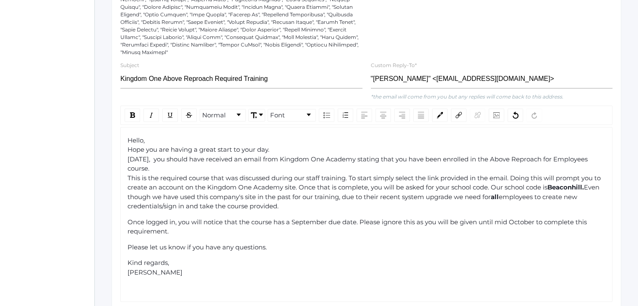
scroll to position [204, 0]
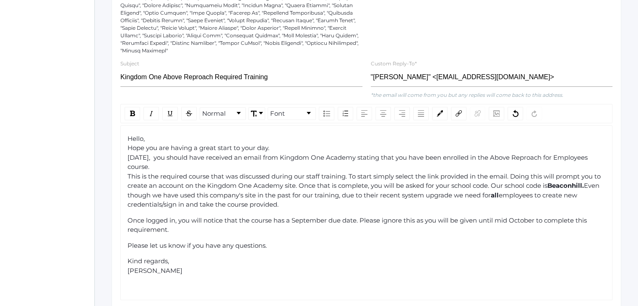
click at [175, 230] on div "Once logged in, you will notice that the course has a September due date. Pleas…" at bounding box center [367, 225] width 478 height 19
click at [395, 218] on span "Once logged in, you will notice that the course has a September due date. Pleas…" at bounding box center [358, 225] width 461 height 18
click at [359, 231] on span "Once logged in, you will notice that the course has a September due date. Pleas…" at bounding box center [358, 225] width 461 height 18
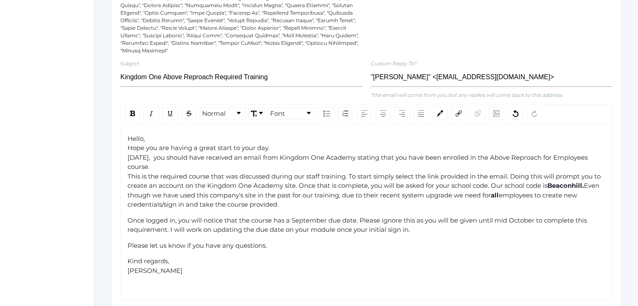
click at [409, 229] on span "Once logged in, you will notice that the course has a September due date. Pleas…" at bounding box center [358, 225] width 461 height 18
click at [470, 232] on div "Once logged in, you will notice that the course has a September due date. Pleas…" at bounding box center [367, 225] width 478 height 19
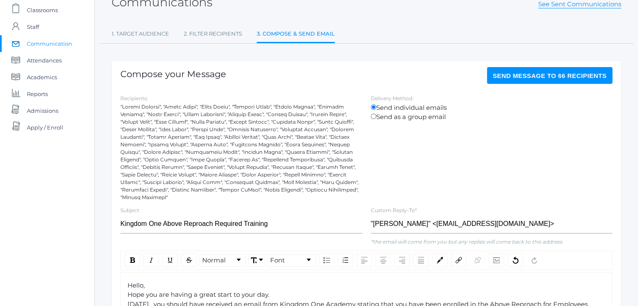
scroll to position [56, 0]
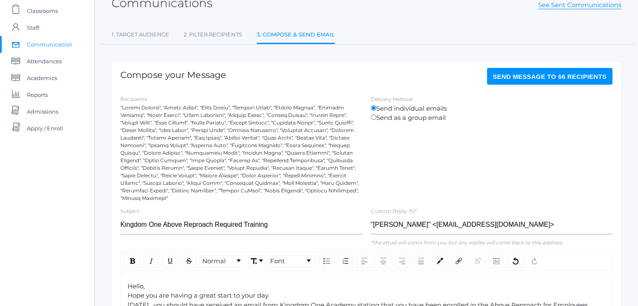
click at [537, 78] on span "Send Message to 66 recipients" at bounding box center [550, 76] width 114 height 7
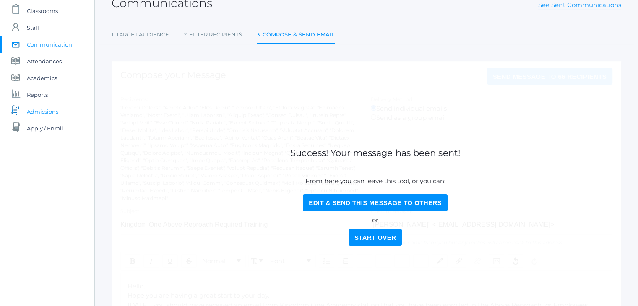
click at [46, 108] on span "Admissions" at bounding box center [42, 111] width 31 height 17
